Goal: Check status: Check status

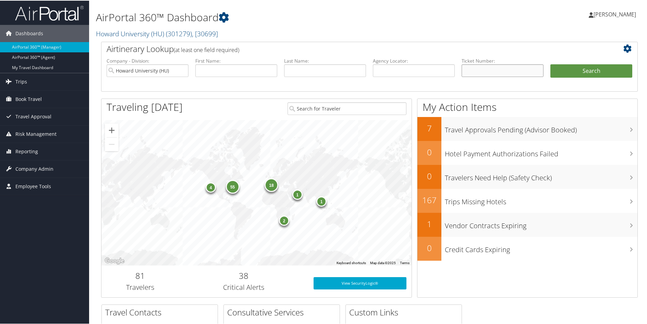
click at [481, 74] on input "text" at bounding box center [502, 70] width 82 height 13
paste input "235 7229 245858-859"
type input "235 7229 245858-859"
click at [182, 70] on input "Howard University (HU)" at bounding box center [148, 70] width 82 height 13
click at [618, 71] on button "Search" at bounding box center [591, 71] width 82 height 14
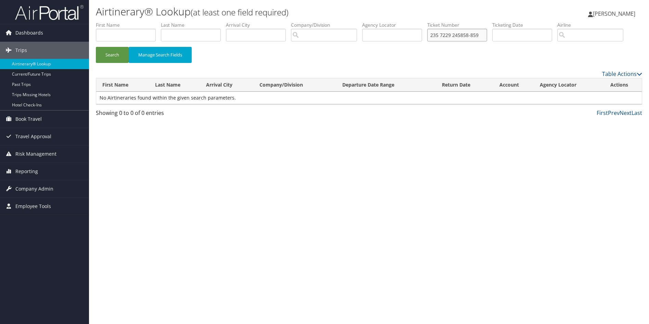
click at [487, 35] on input "235 7229 245858-859" at bounding box center [457, 35] width 60 height 13
click at [111, 61] on button "Search" at bounding box center [112, 55] width 33 height 16
click at [457, 34] on input "235 7229 245858" at bounding box center [457, 35] width 60 height 13
type input "2357229245858"
click at [115, 58] on button "Search" at bounding box center [112, 55] width 33 height 16
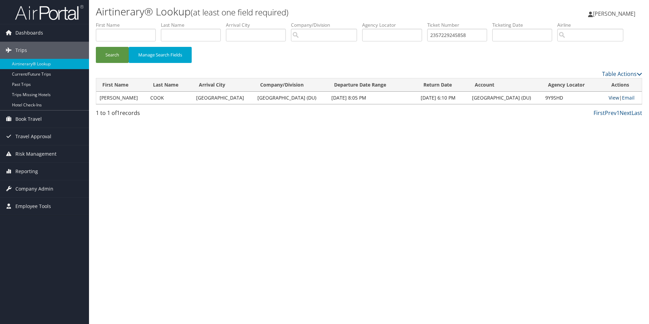
click at [612, 100] on link "View" at bounding box center [614, 98] width 11 height 7
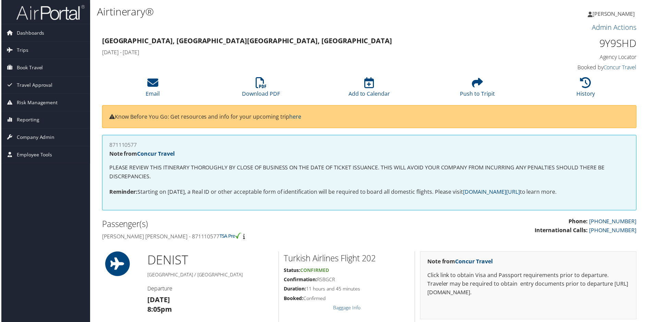
click at [625, 41] on h1 "9Y9SHD" at bounding box center [574, 43] width 126 height 14
copy h1 "9Y9SHD"
